Goal: Check status: Check status

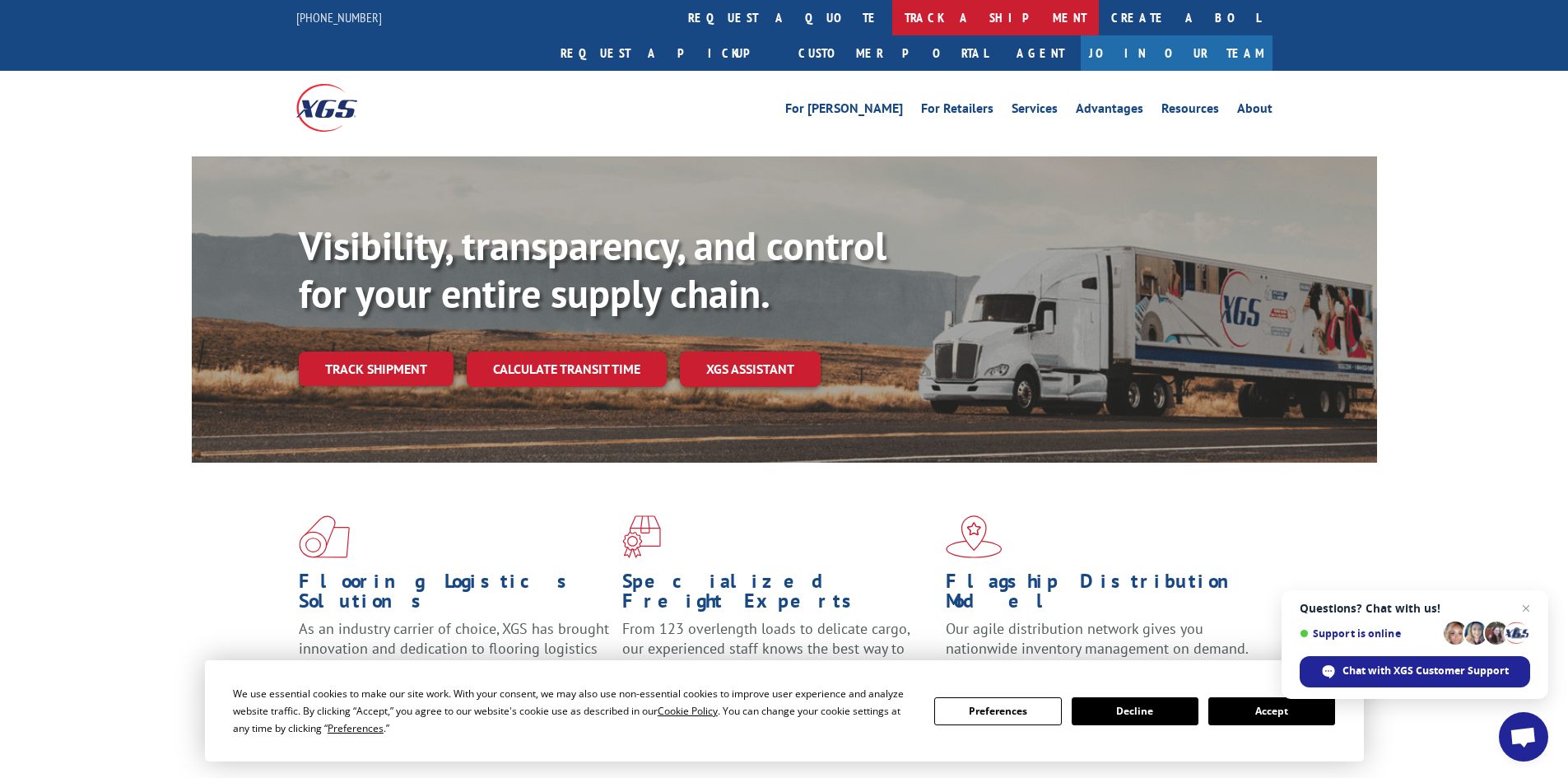
click at [892, 16] on link "track a shipment" at bounding box center [995, 17] width 207 height 35
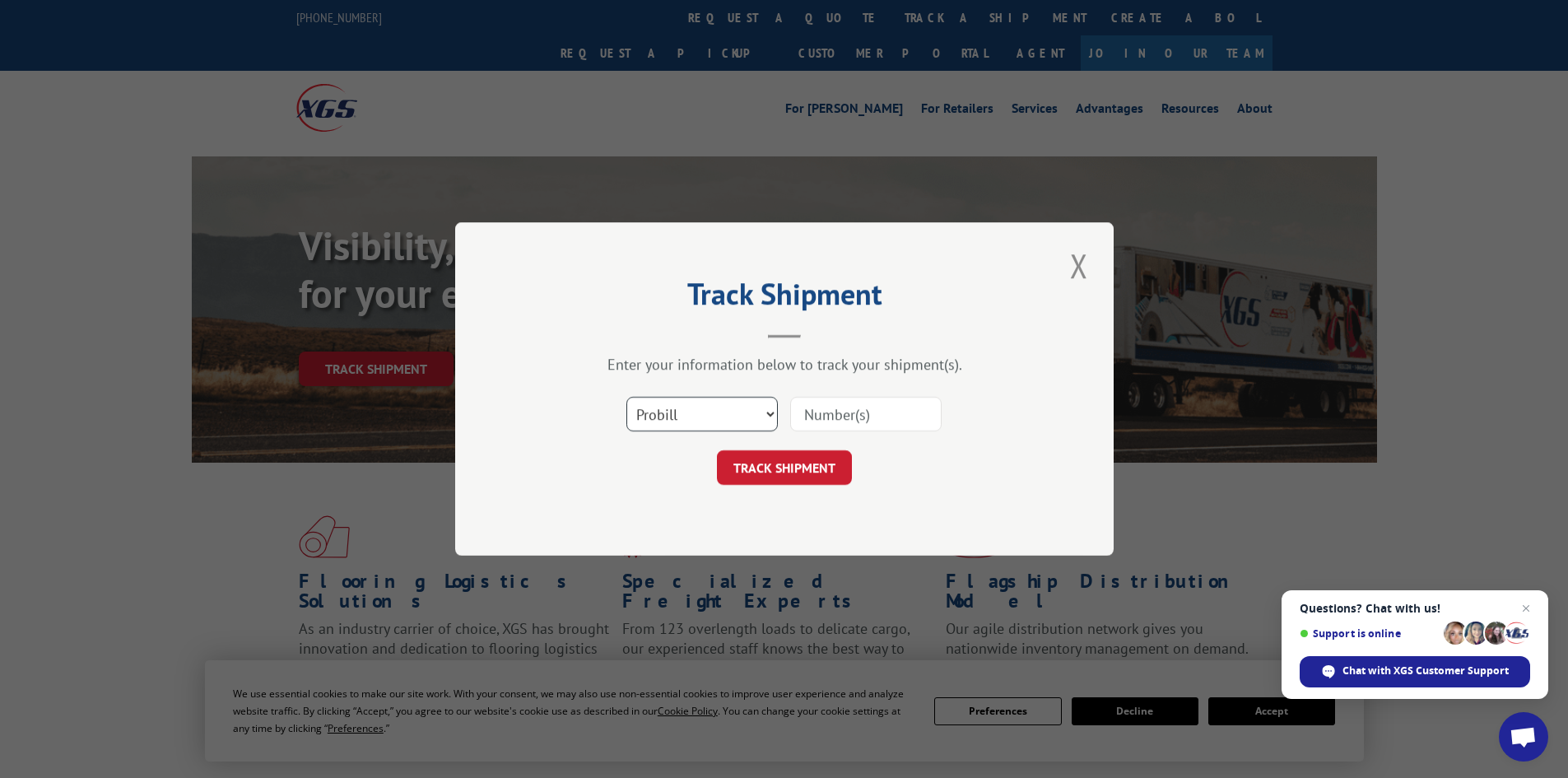
click at [768, 413] on select "Select category... Probill BOL PO" at bounding box center [702, 413] width 152 height 35
select select "bol"
click at [626, 396] on select "Select category... Probill BOL PO" at bounding box center [702, 413] width 152 height 35
paste input "4913988"
type input "4913988"
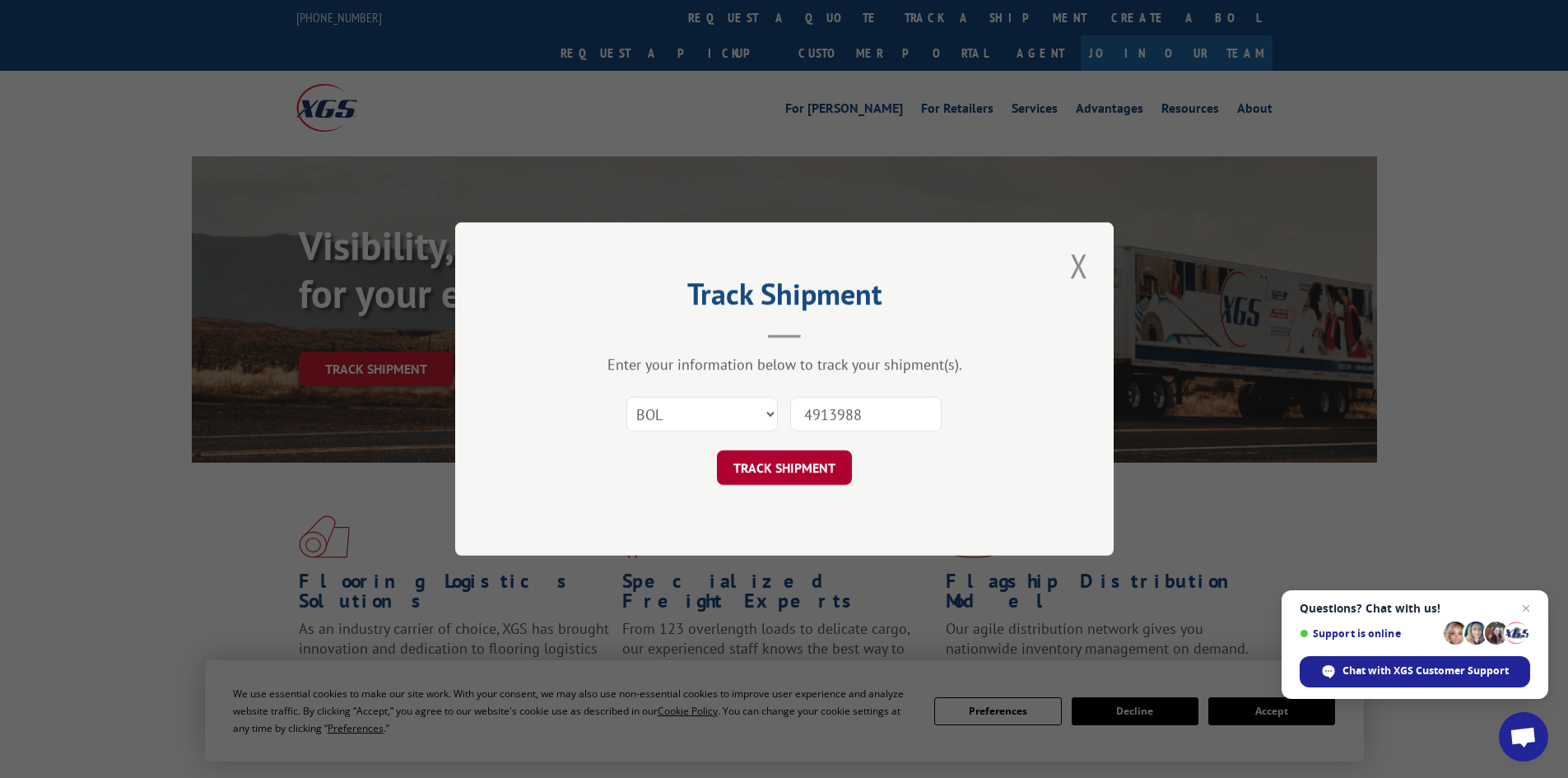
click at [786, 462] on button "TRACK SHIPMENT" at bounding box center [784, 467] width 135 height 35
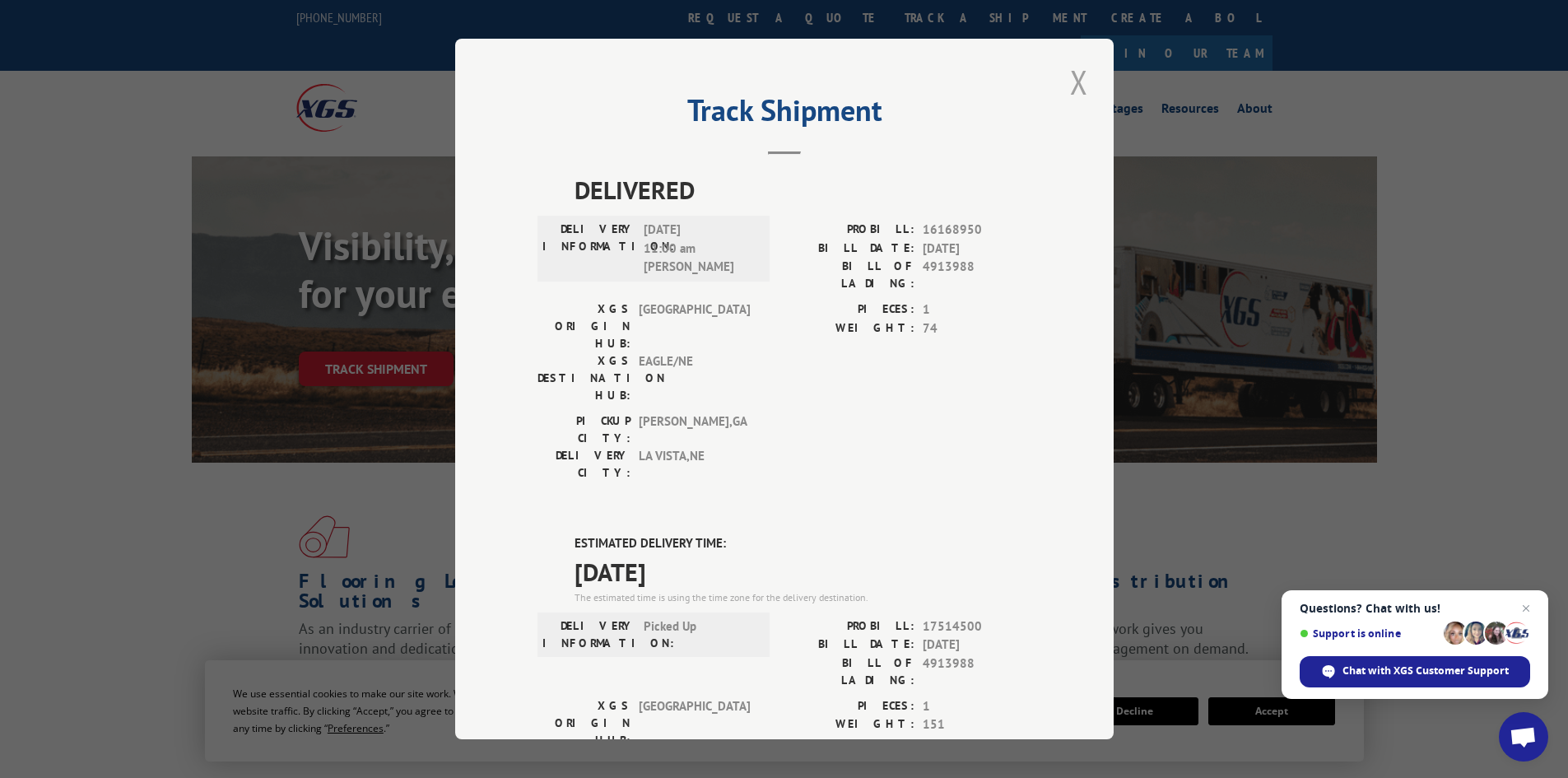
click at [1077, 77] on button "Close modal" at bounding box center [1079, 81] width 28 height 45
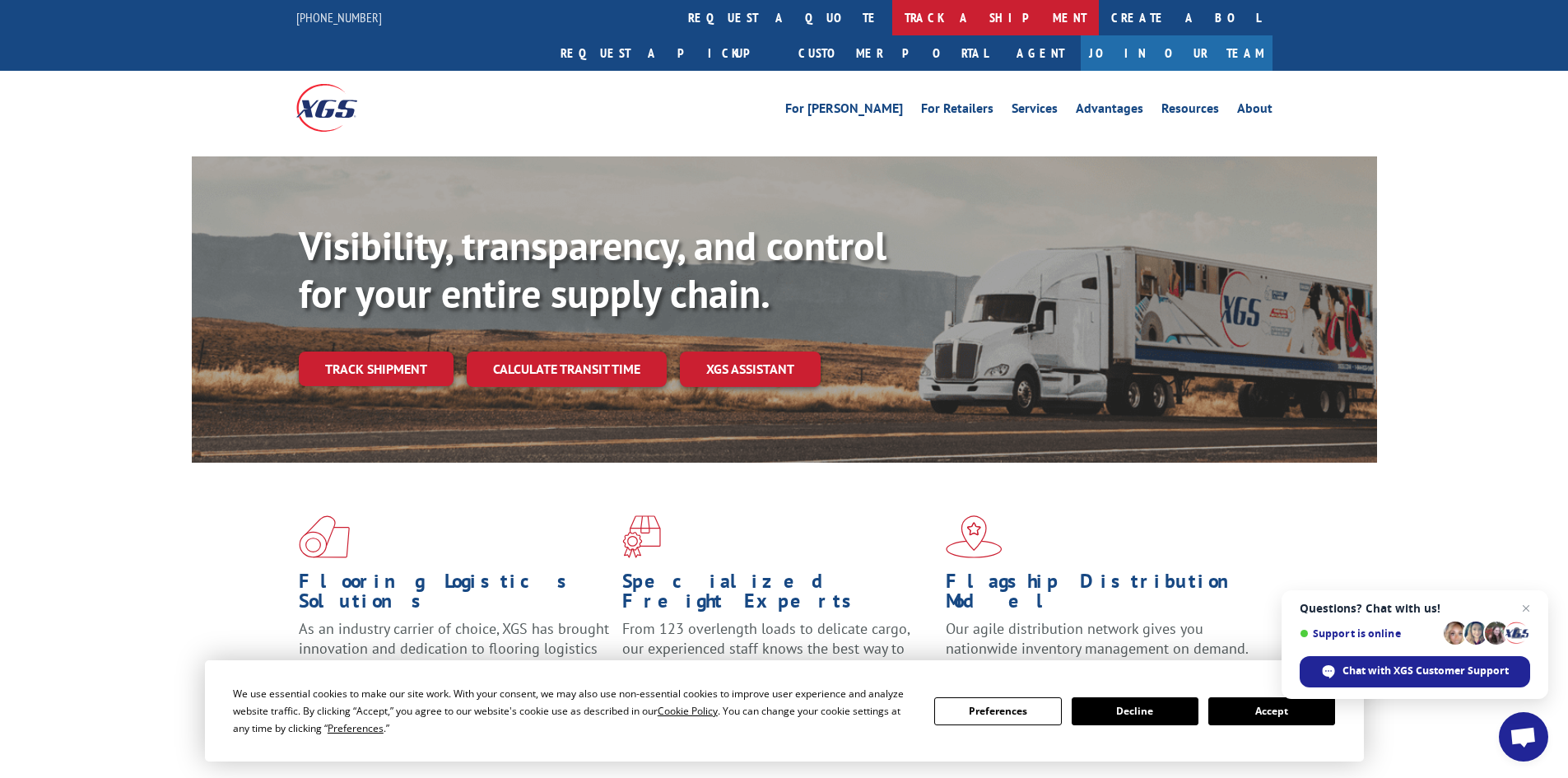
click at [892, 16] on link "track a shipment" at bounding box center [995, 17] width 207 height 35
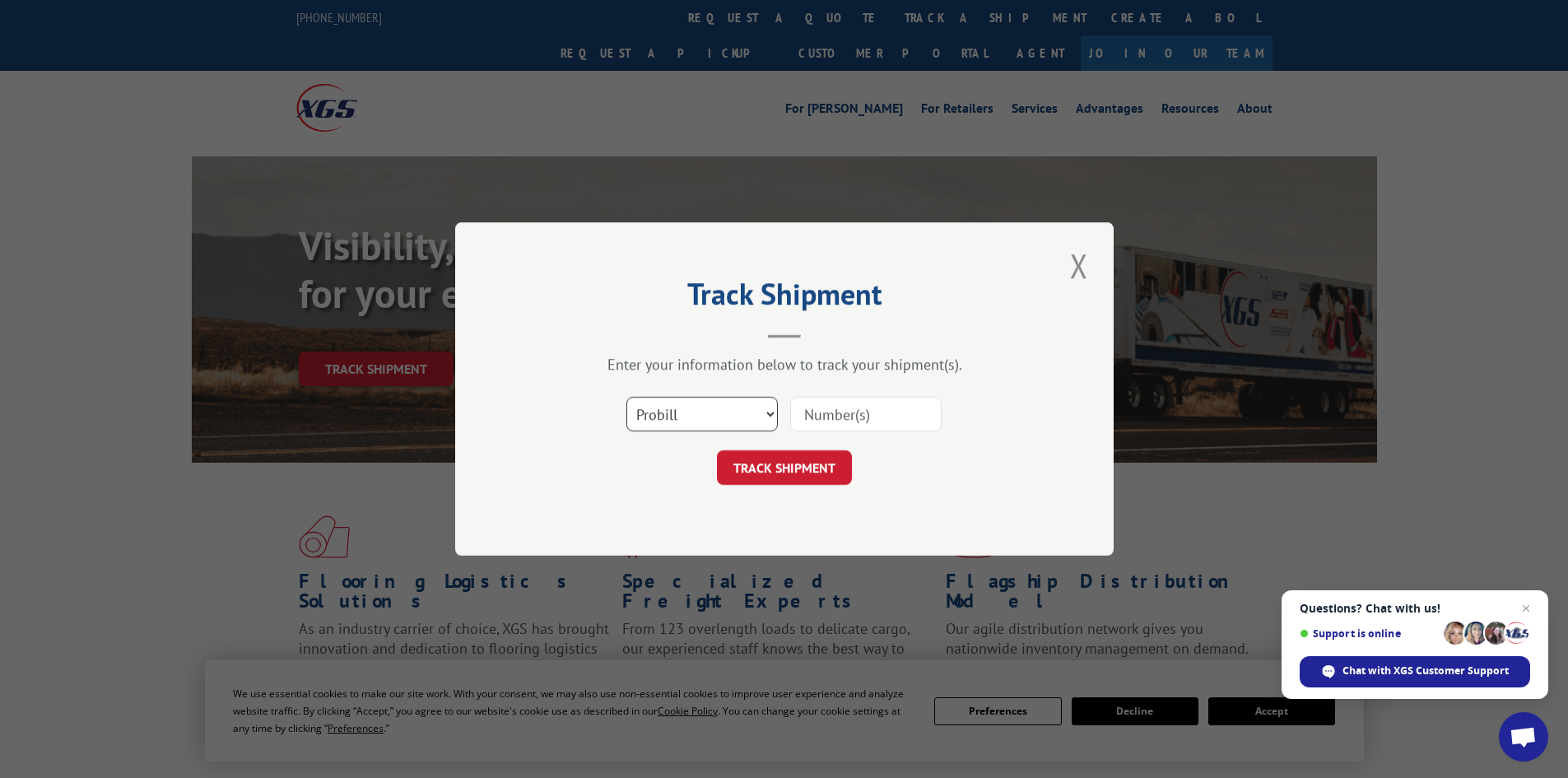
click at [768, 414] on select "Select category... Probill BOL PO" at bounding box center [702, 413] width 152 height 35
select select "bol"
click at [626, 396] on select "Select category... Probill BOL PO" at bounding box center [702, 413] width 152 height 35
paste input "4913988"
type input "4913988"
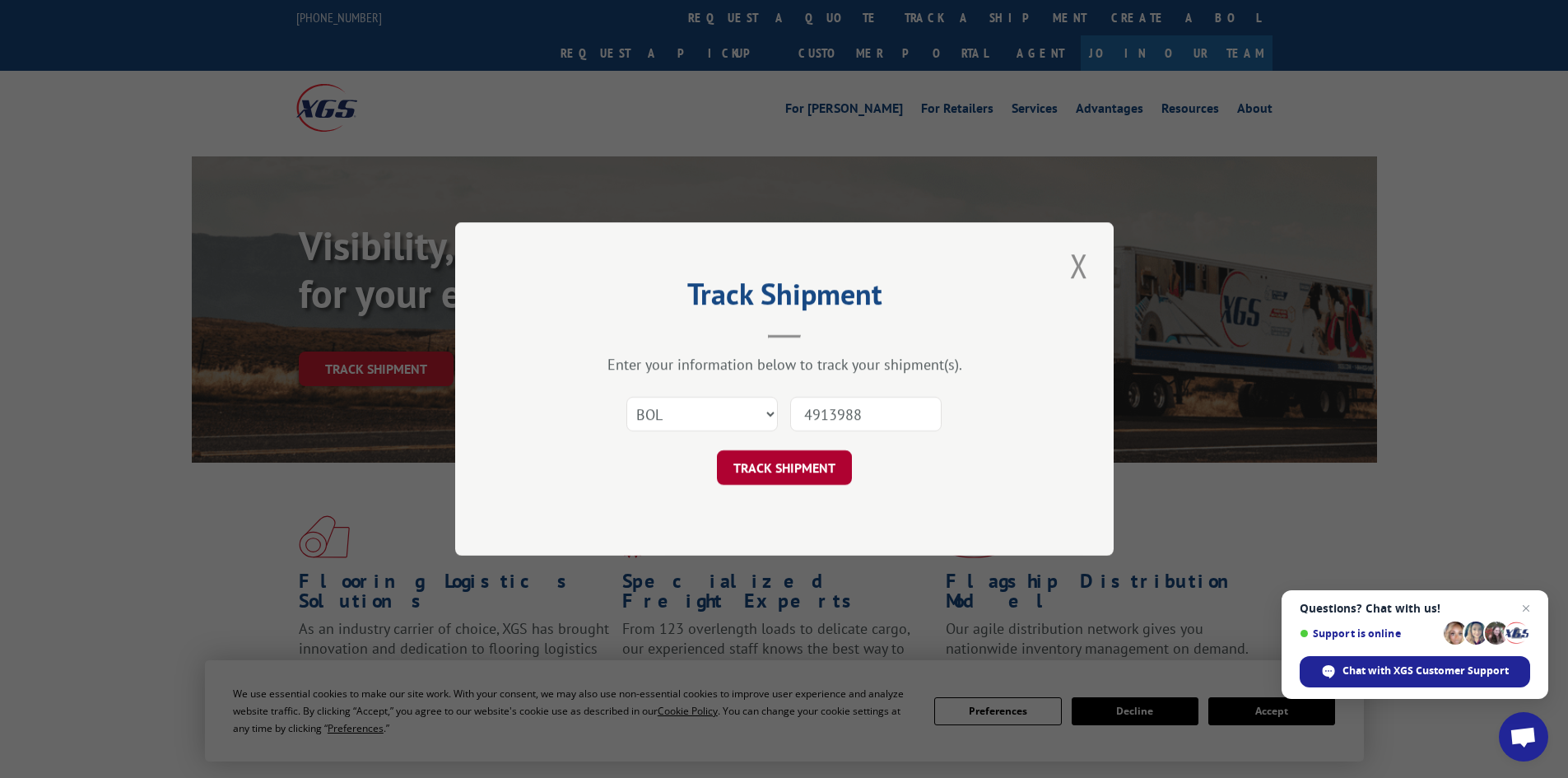
click at [769, 461] on button "TRACK SHIPMENT" at bounding box center [784, 467] width 135 height 35
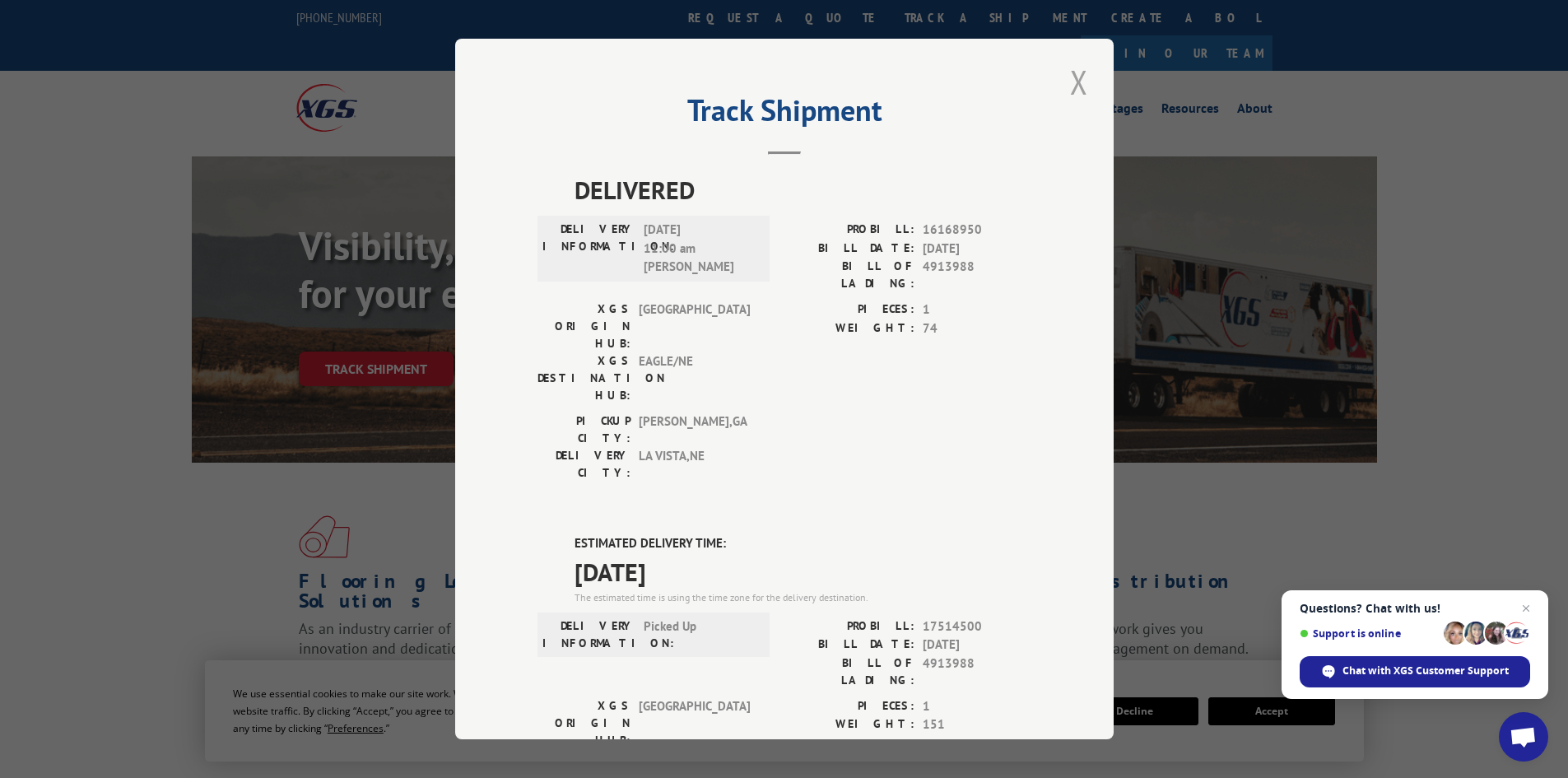
click at [1066, 75] on button "Close modal" at bounding box center [1079, 81] width 28 height 45
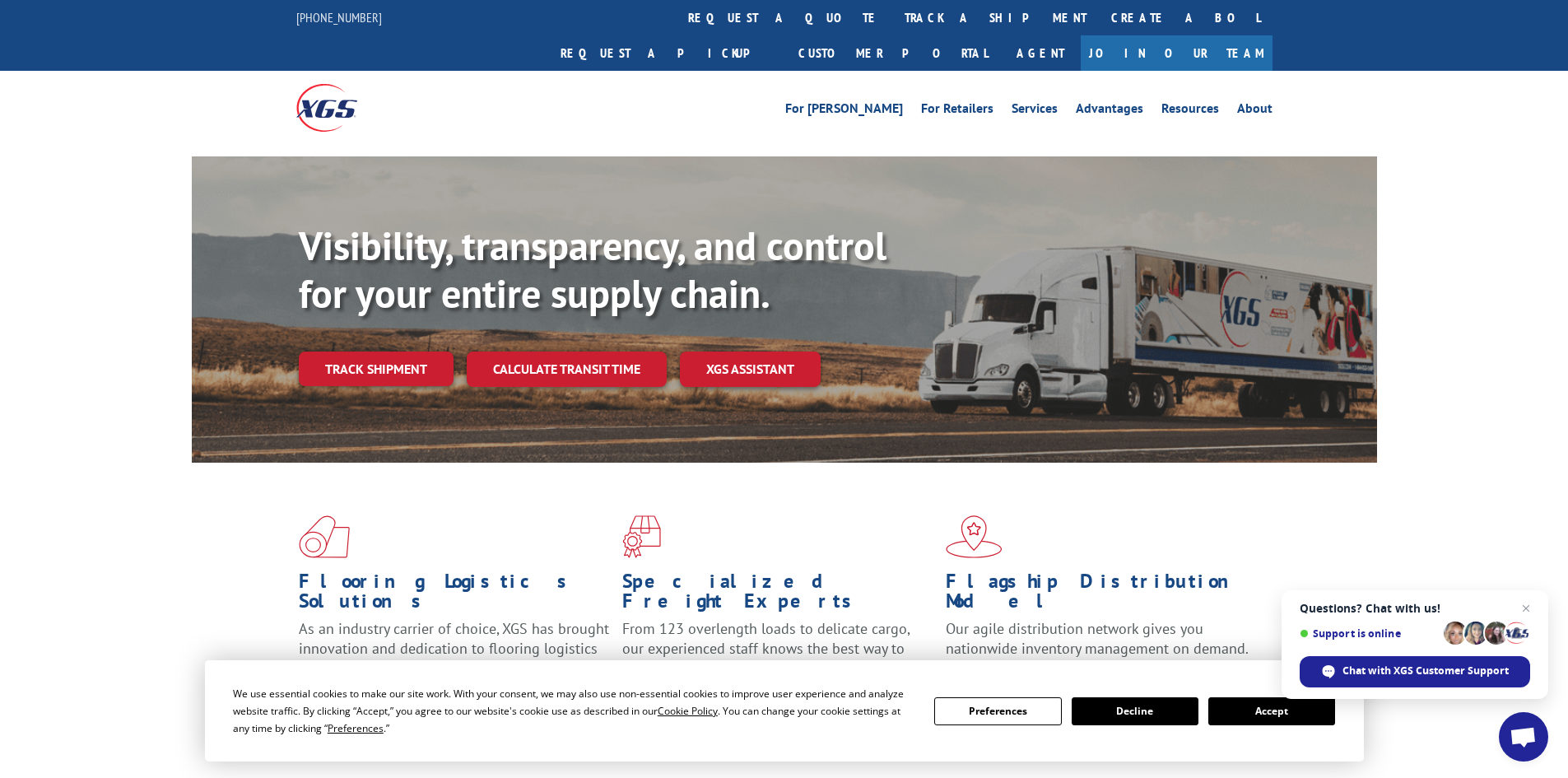
click at [892, 11] on link "track a shipment" at bounding box center [995, 17] width 207 height 35
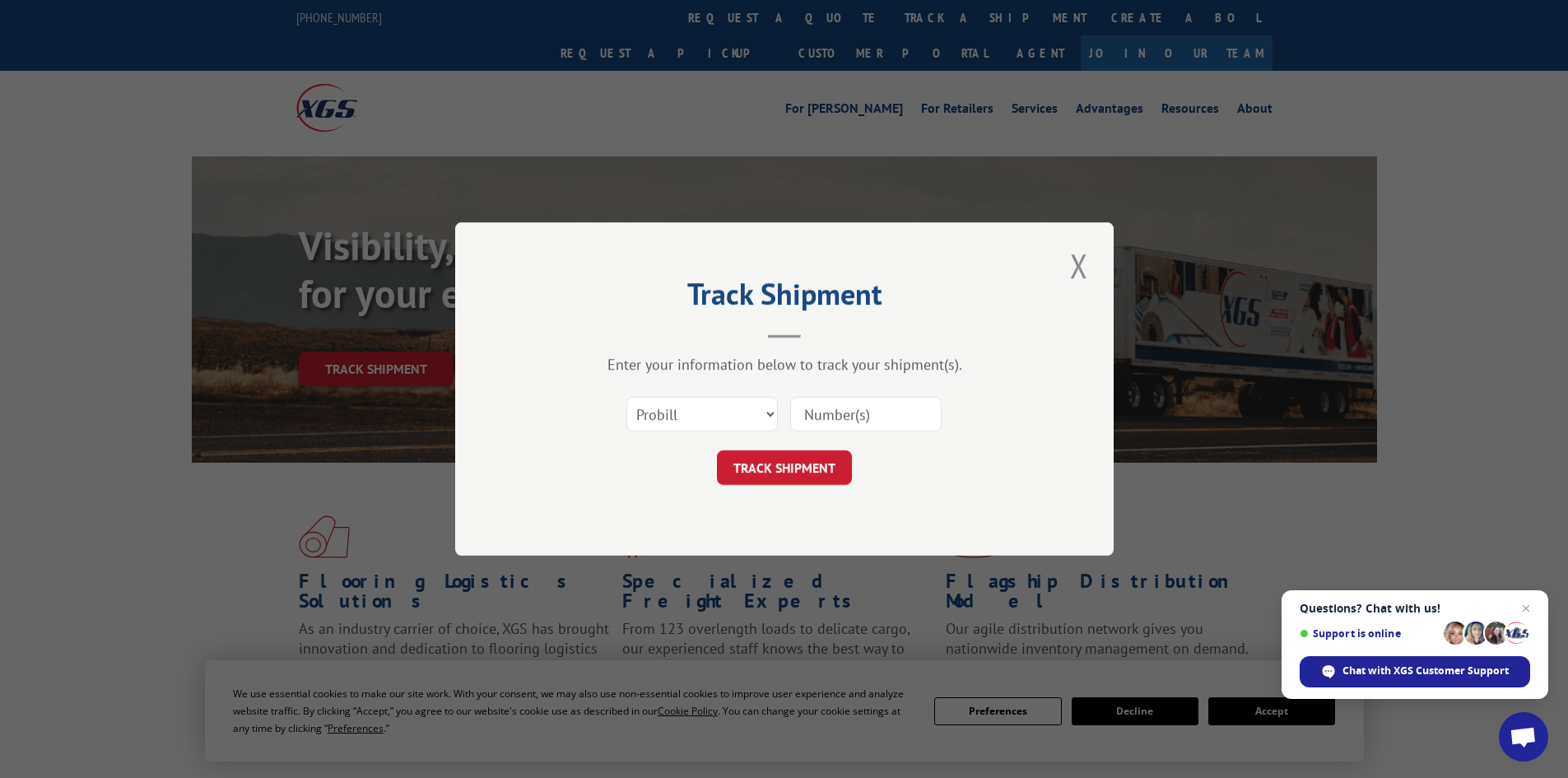
paste input "17514500"
type input "17514500"
click at [759, 467] on button "TRACK SHIPMENT" at bounding box center [784, 467] width 135 height 35
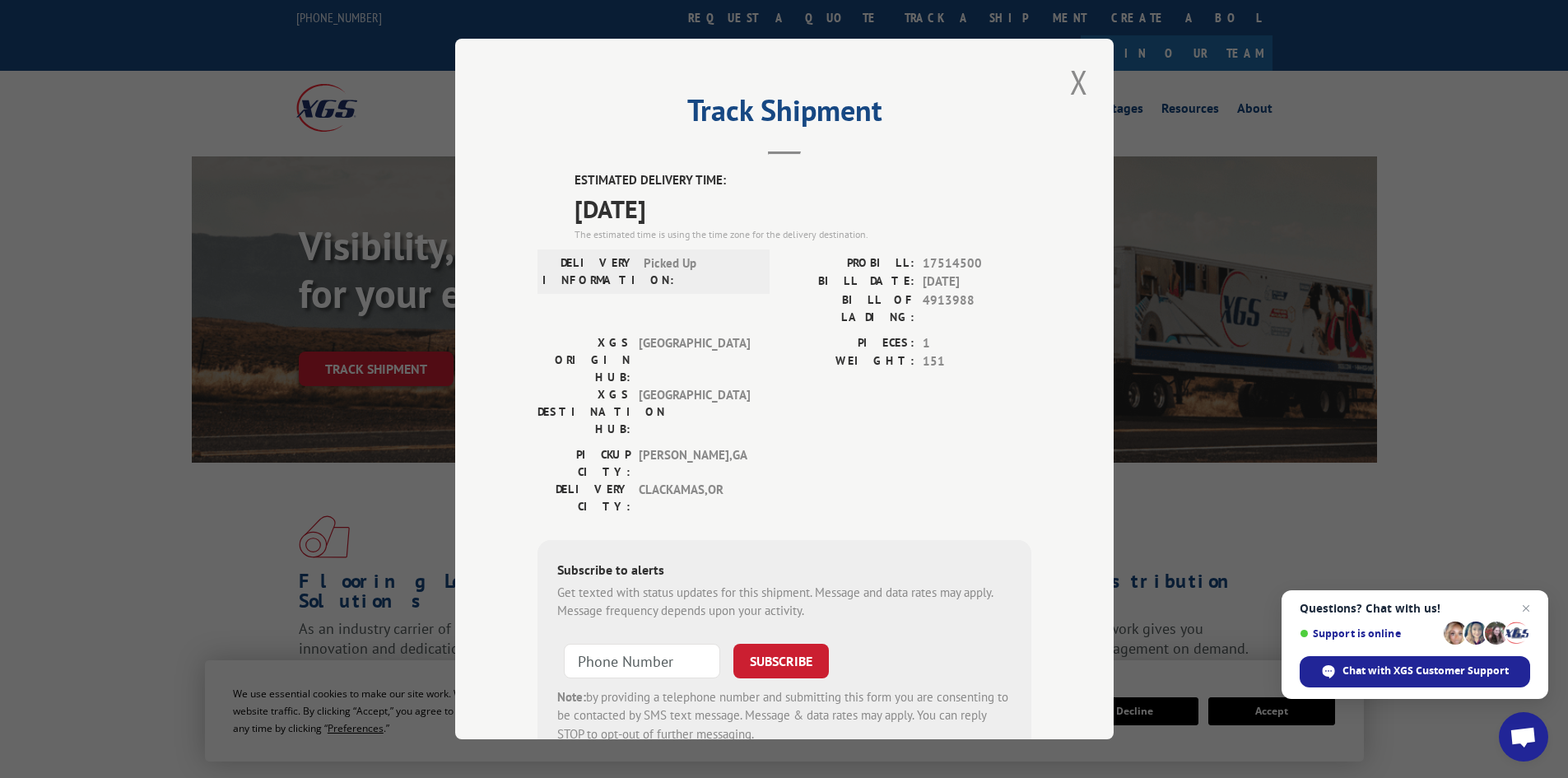
drag, startPoint x: 568, startPoint y: 176, endPoint x: 713, endPoint y: 201, distance: 147.1
click at [713, 201] on div "ESTIMATED DELIVERY TIME: [DATE] The estimated time is using the time zone for t…" at bounding box center [802, 206] width 456 height 71
copy div "ESTIMATED DELIVERY TIME: [DATE]"
